Goal: Navigation & Orientation: Find specific page/section

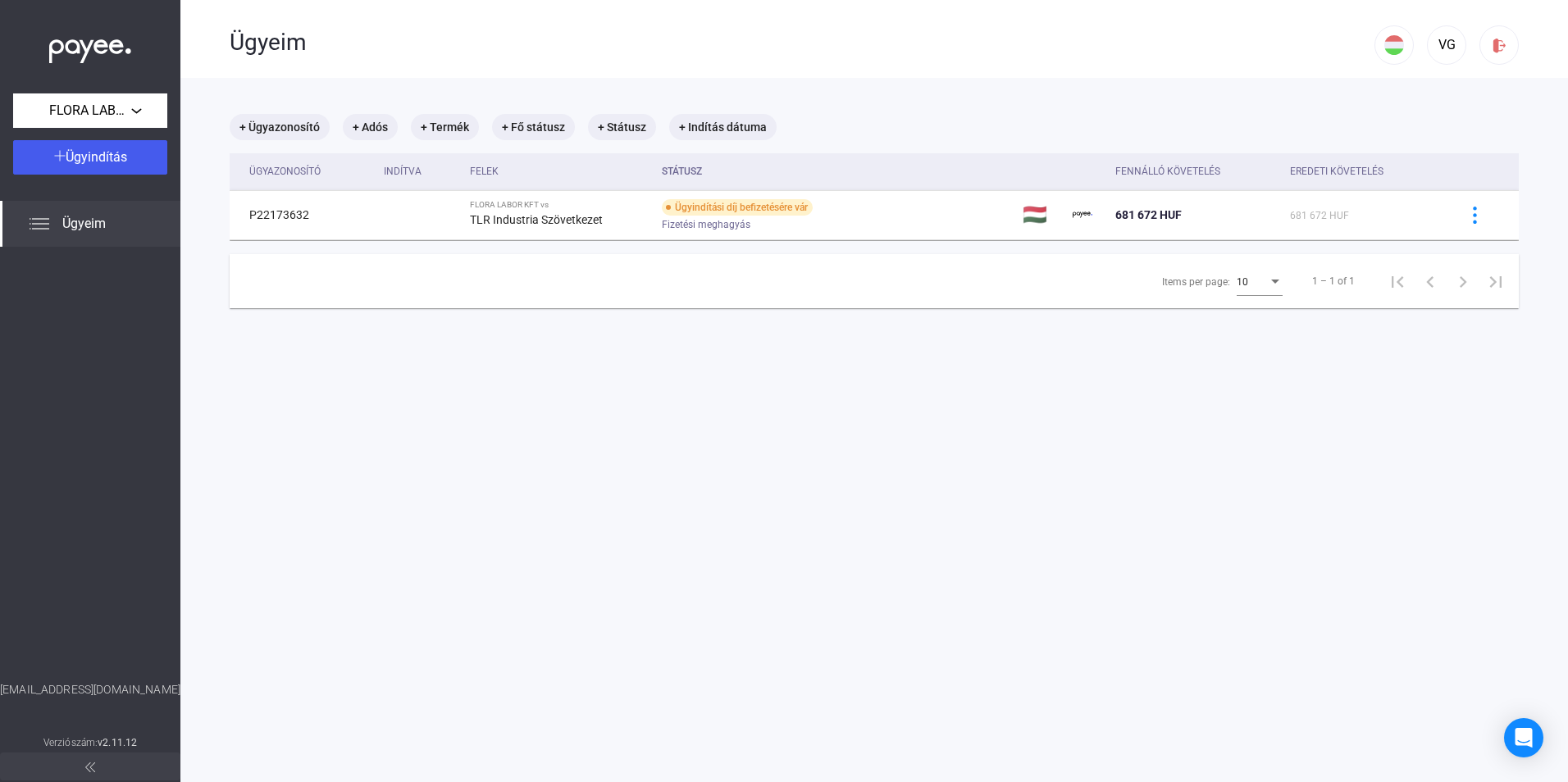
click at [40, 226] on img at bounding box center [38, 223] width 20 height 20
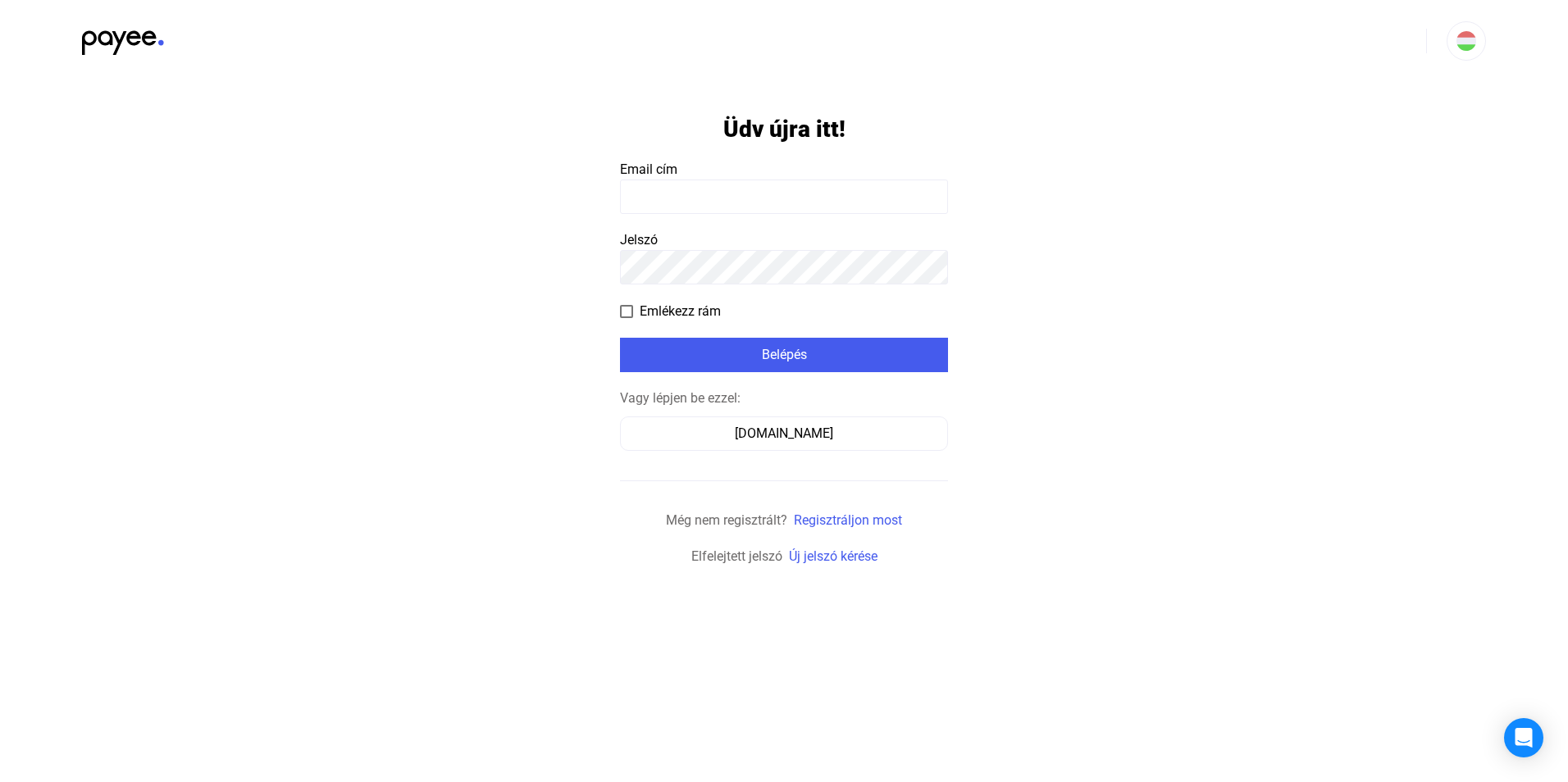
type input "**********"
click at [641, 307] on span "Emlékezz rám" at bounding box center [680, 311] width 82 height 20
click at [729, 350] on div "Belépés" at bounding box center [783, 354] width 318 height 20
